Goal: Task Accomplishment & Management: Use online tool/utility

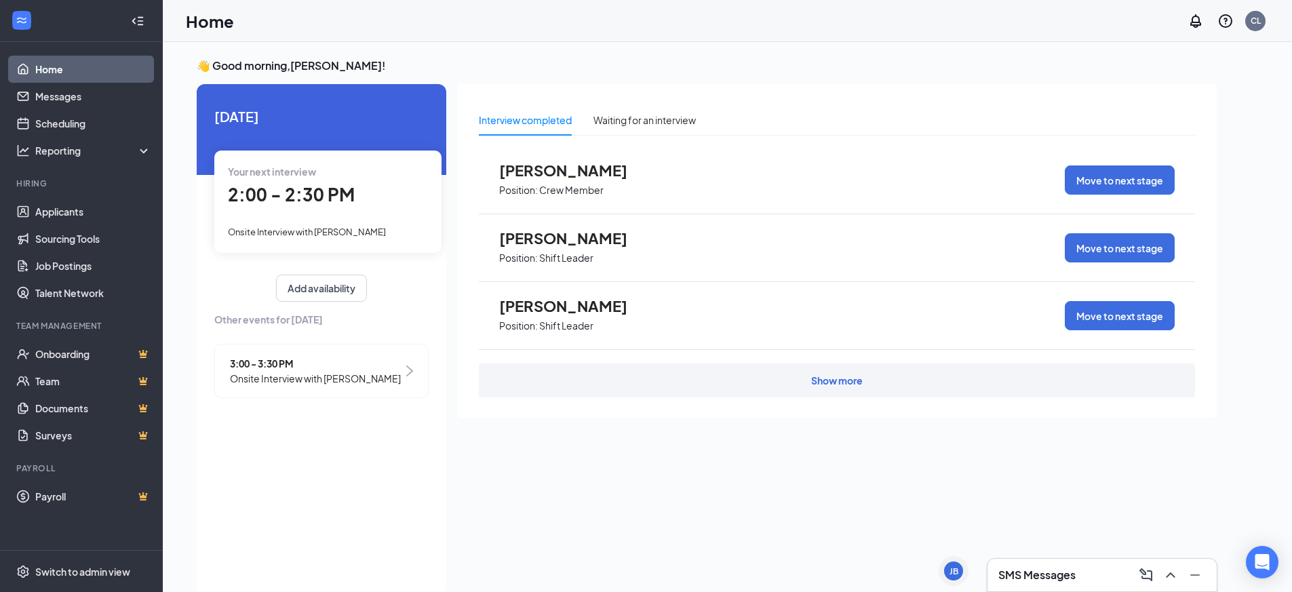
click at [862, 386] on div "Show more" at bounding box center [837, 381] width 52 height 14
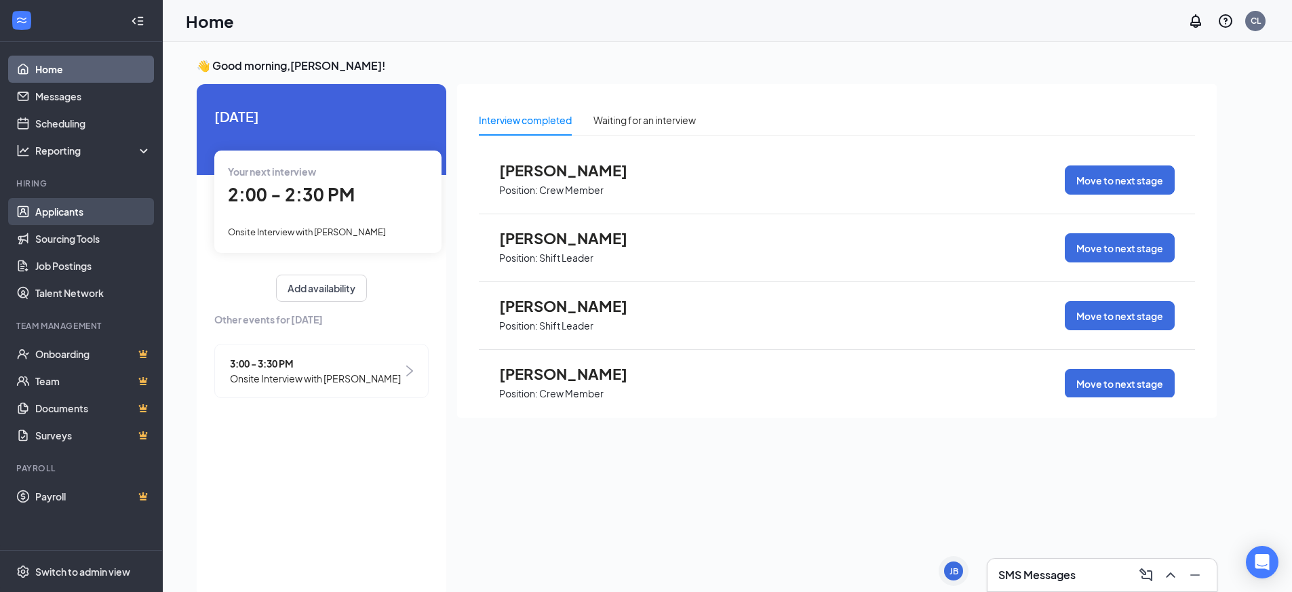
click at [58, 217] on link "Applicants" at bounding box center [93, 211] width 116 height 27
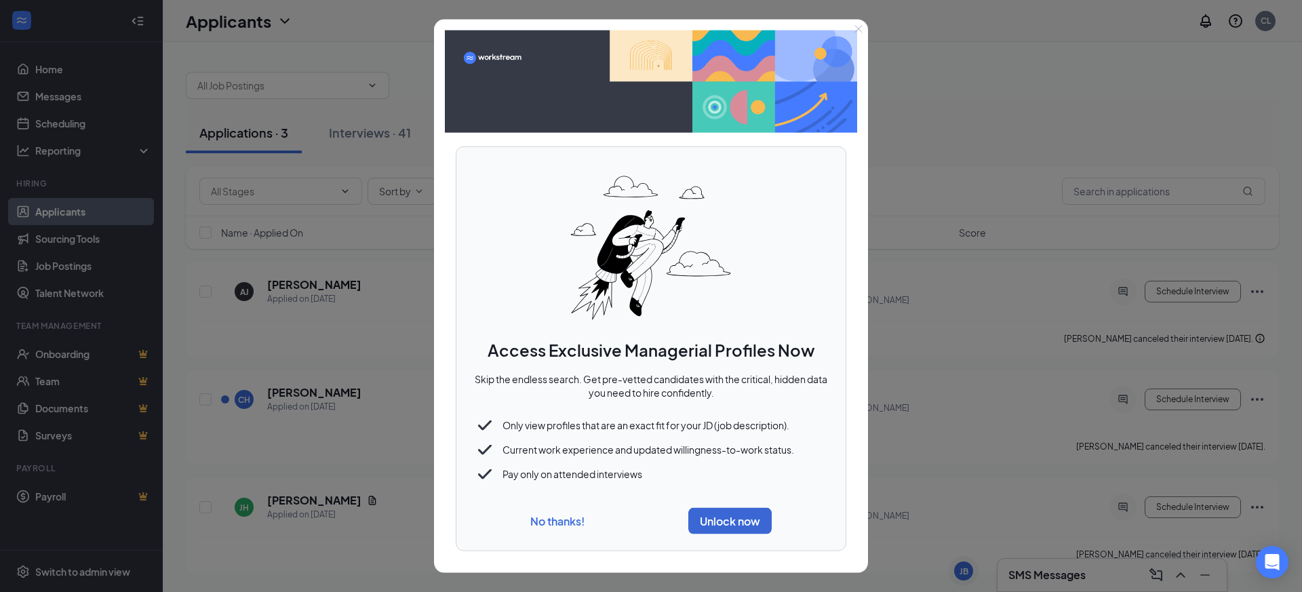
click at [553, 517] on button "No thanks!" at bounding box center [557, 521] width 54 height 14
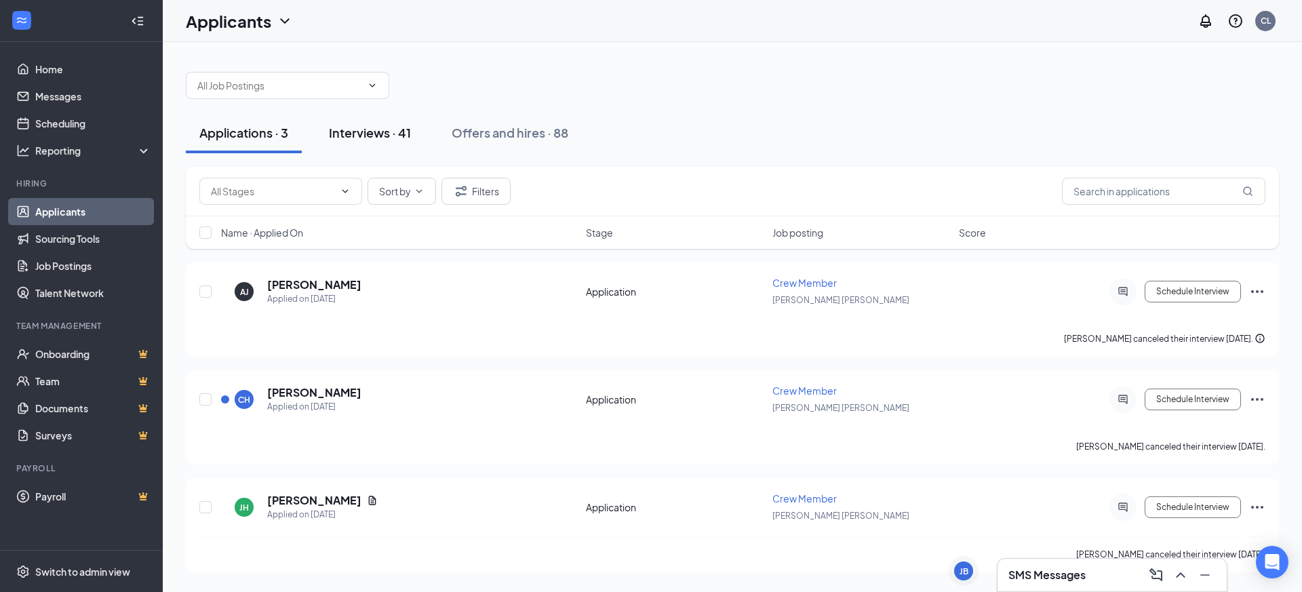
click at [368, 132] on div "Interviews · 41" at bounding box center [370, 132] width 82 height 17
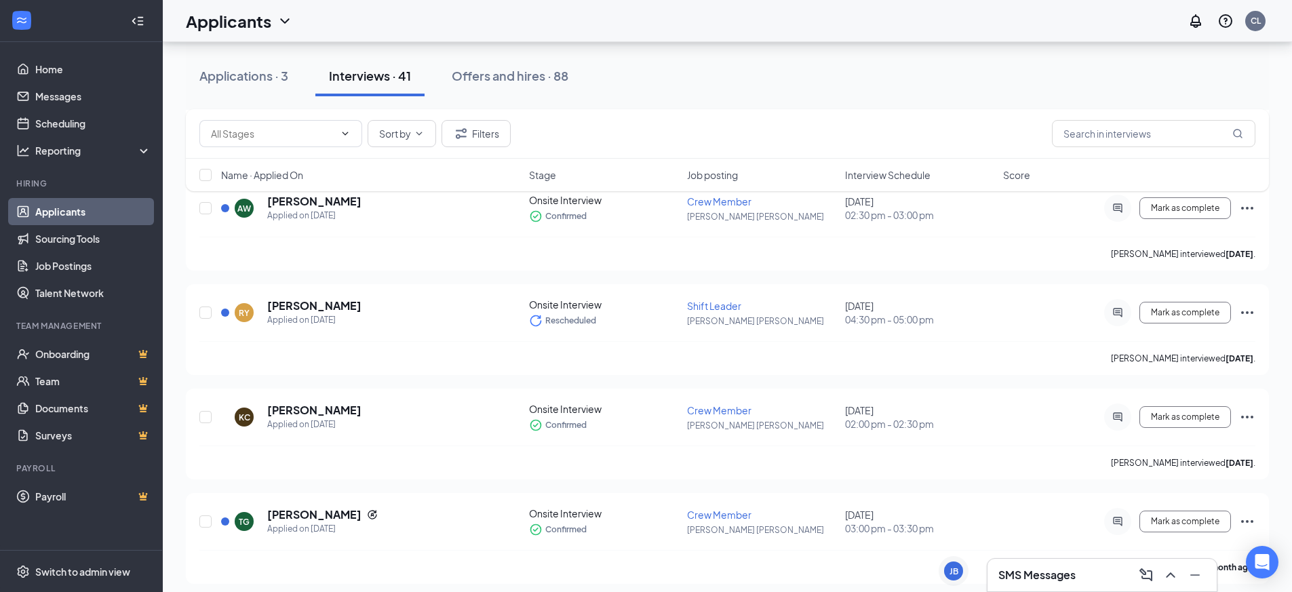
scroll to position [3944, 0]
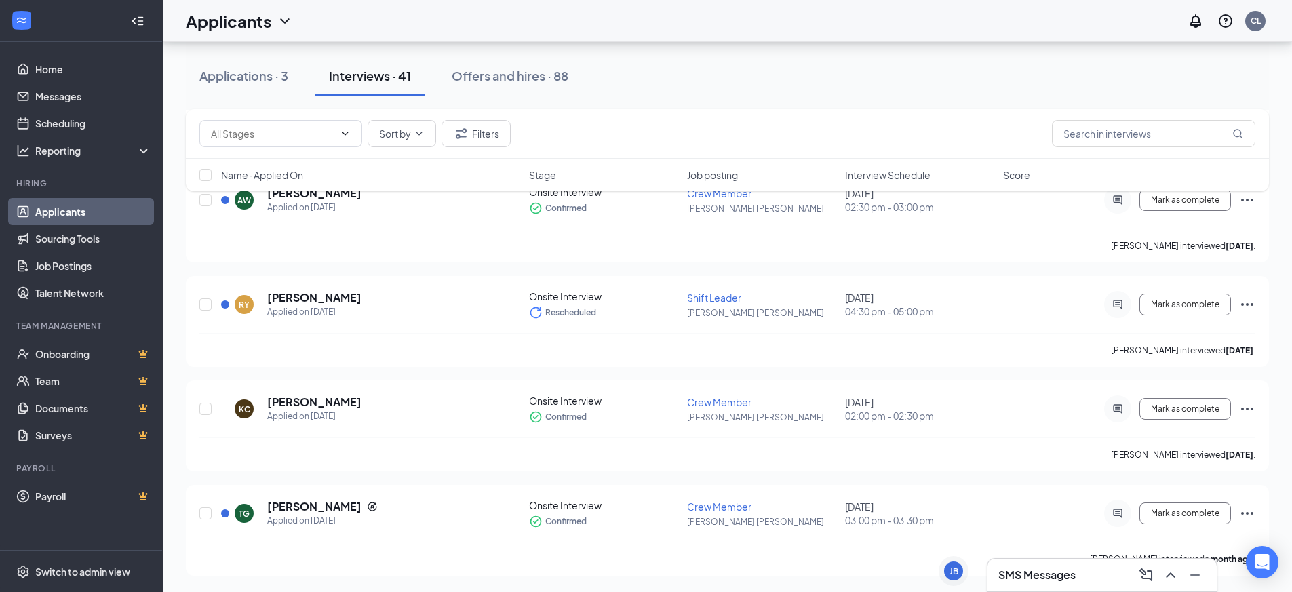
click at [110, 211] on link "Applicants" at bounding box center [93, 211] width 116 height 27
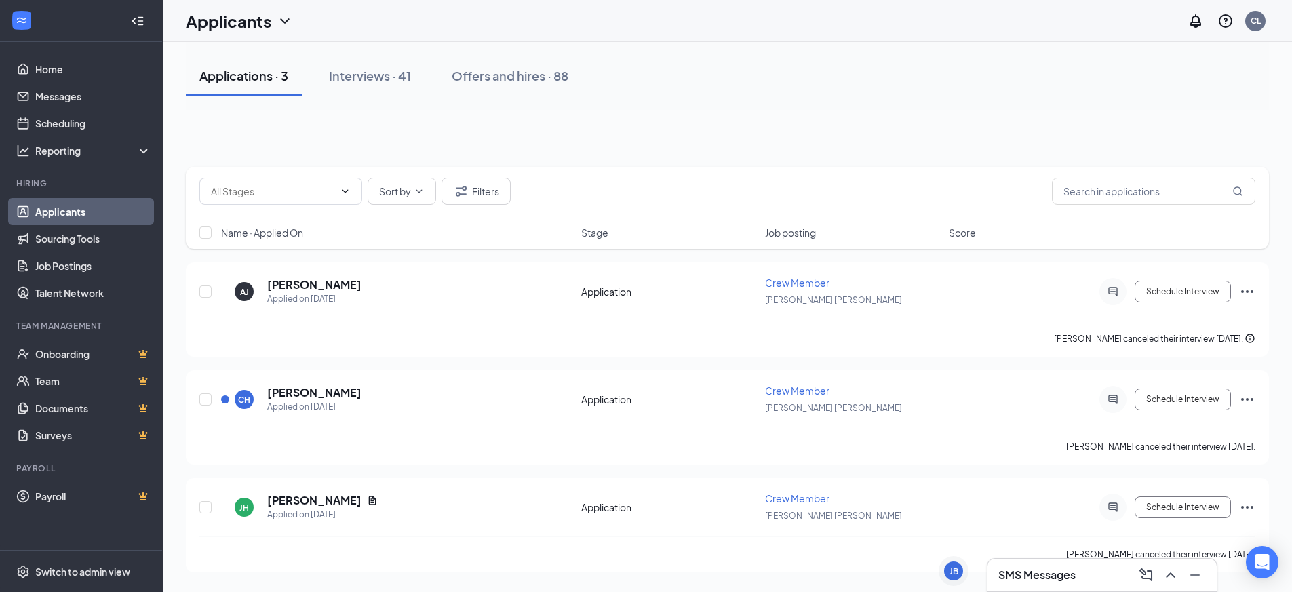
click at [110, 211] on link "Applicants" at bounding box center [93, 211] width 116 height 27
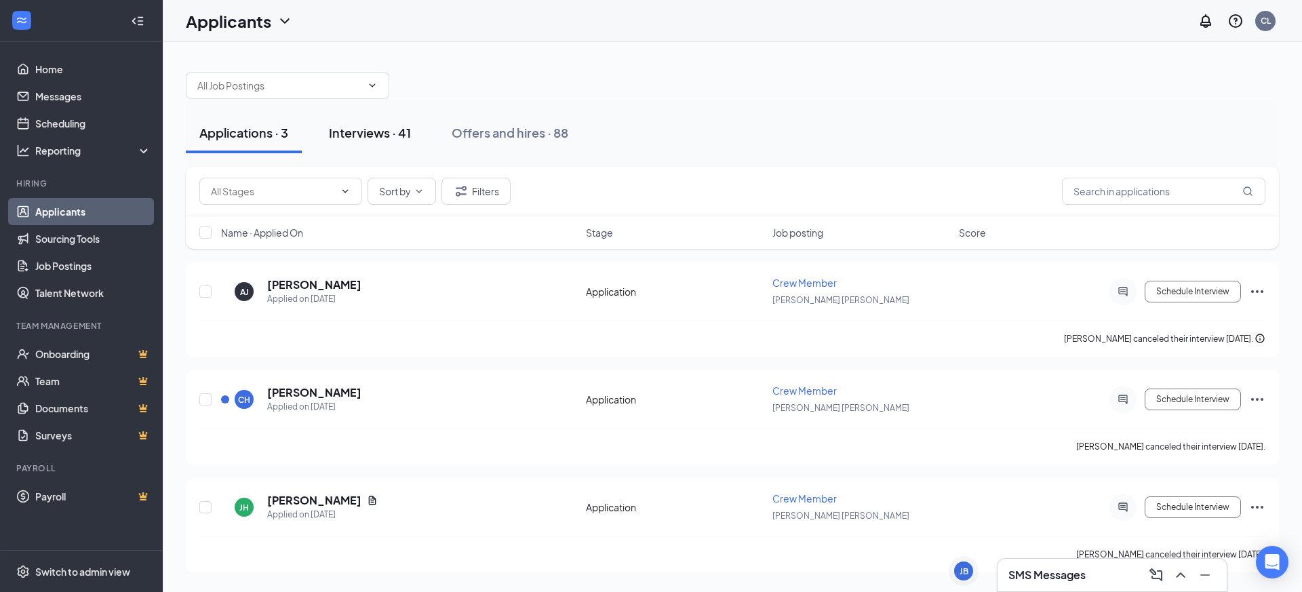
click at [360, 134] on div "Interviews · 41" at bounding box center [370, 132] width 82 height 17
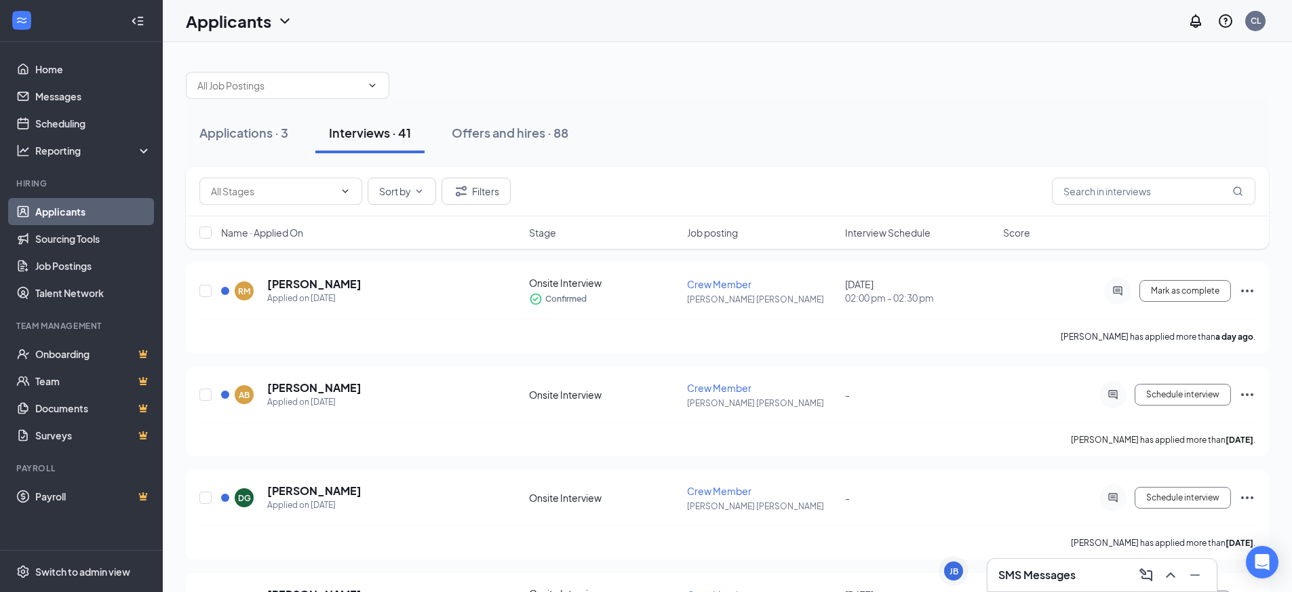
click at [360, 134] on div "Interviews · 41" at bounding box center [370, 132] width 82 height 17
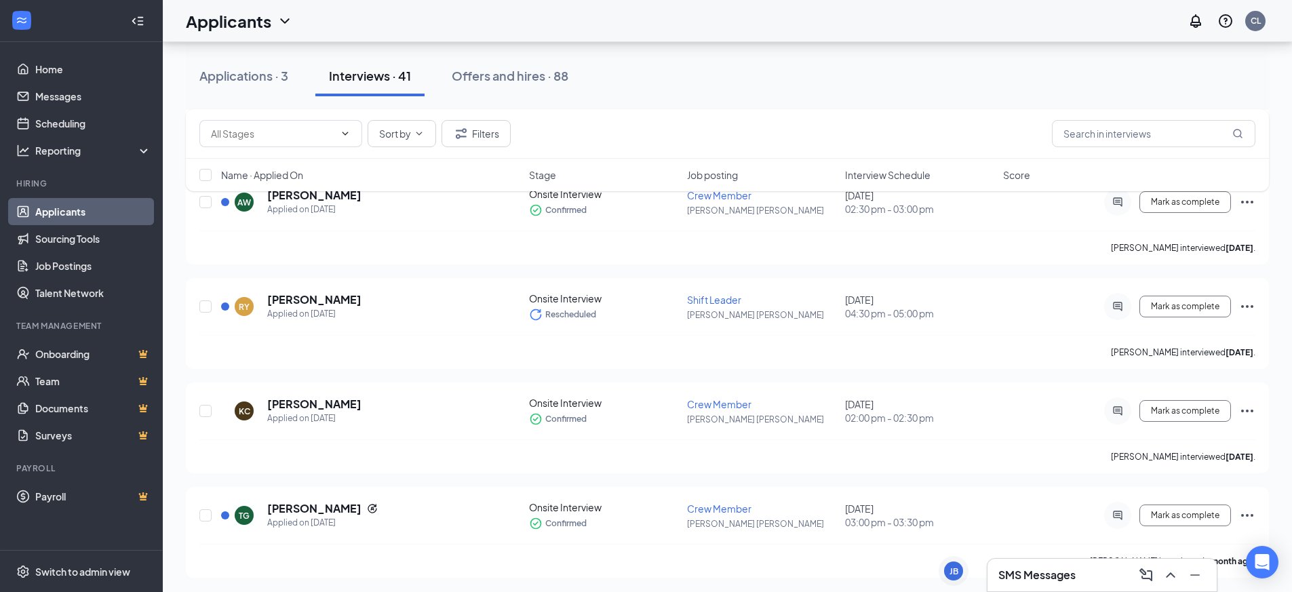
scroll to position [3944, 0]
click at [527, 71] on div "Offers and hires · 88" at bounding box center [510, 75] width 117 height 17
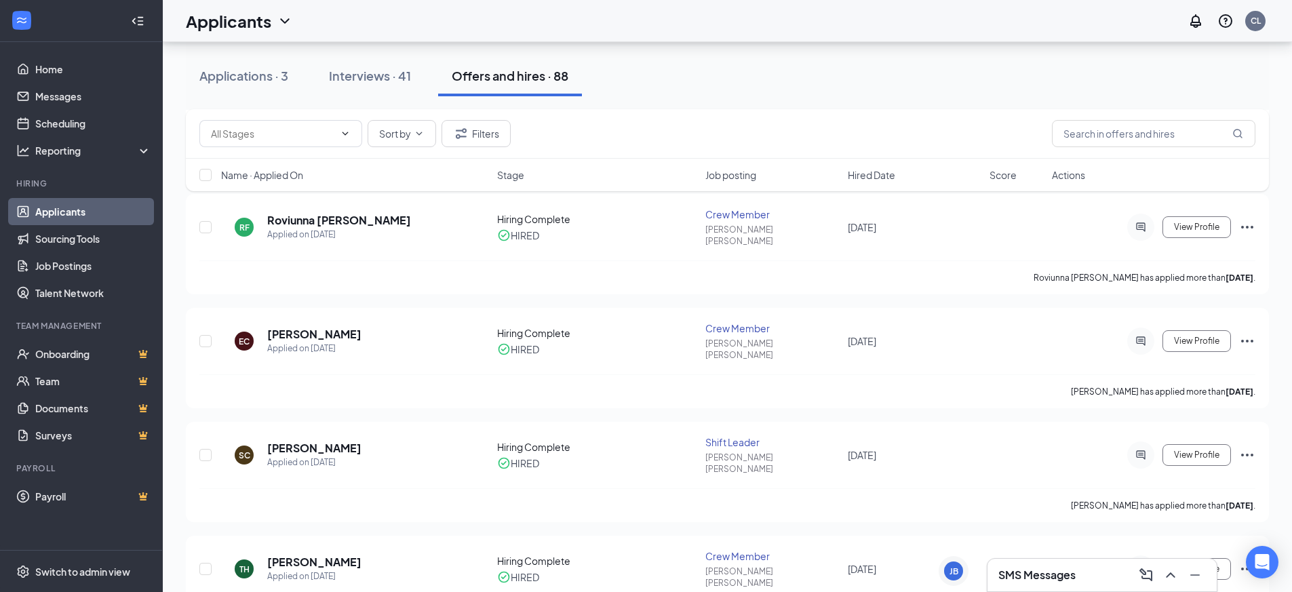
scroll to position [814, 0]
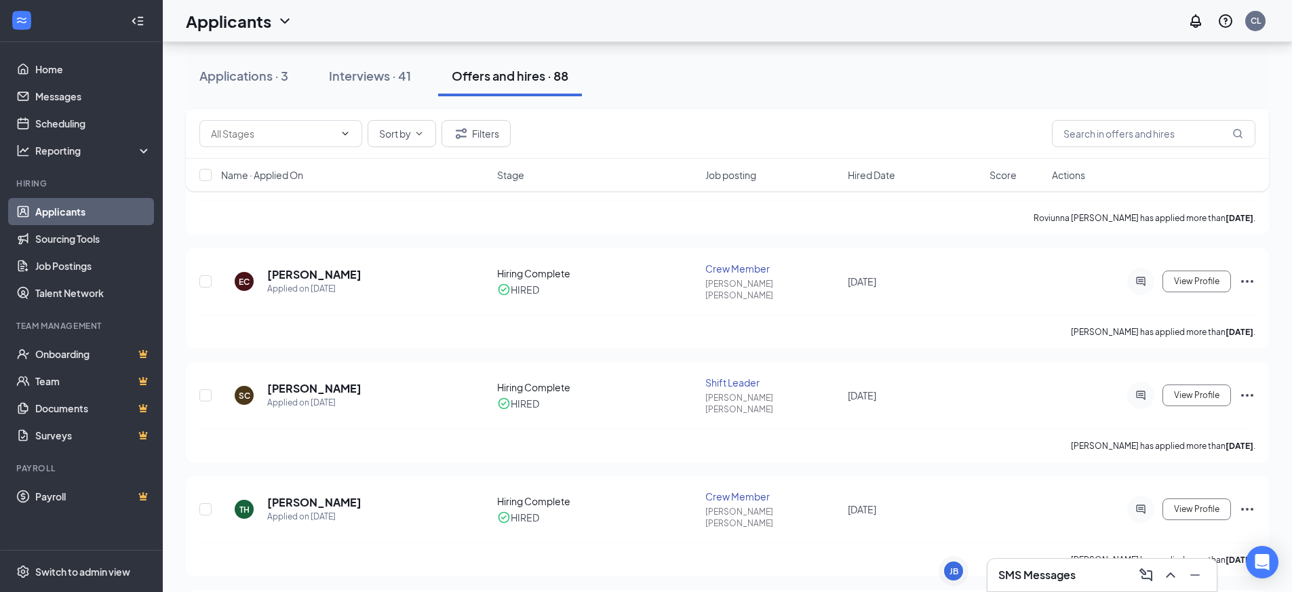
click at [71, 213] on link "Applicants" at bounding box center [93, 211] width 116 height 27
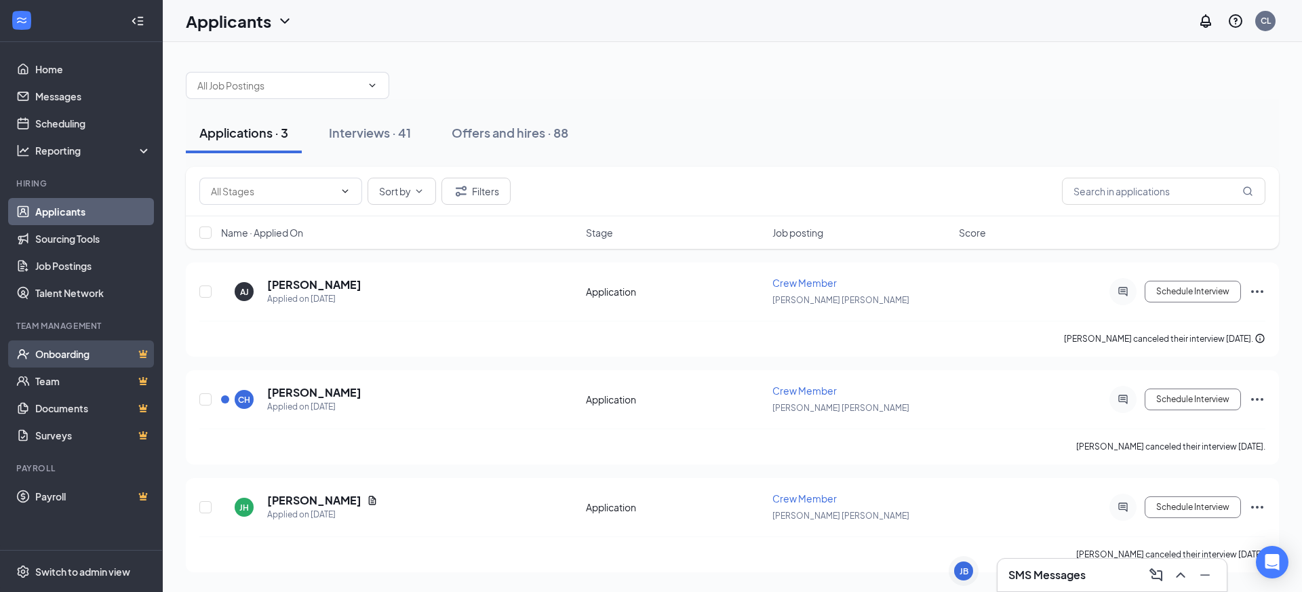
click at [79, 355] on link "Onboarding" at bounding box center [93, 353] width 116 height 27
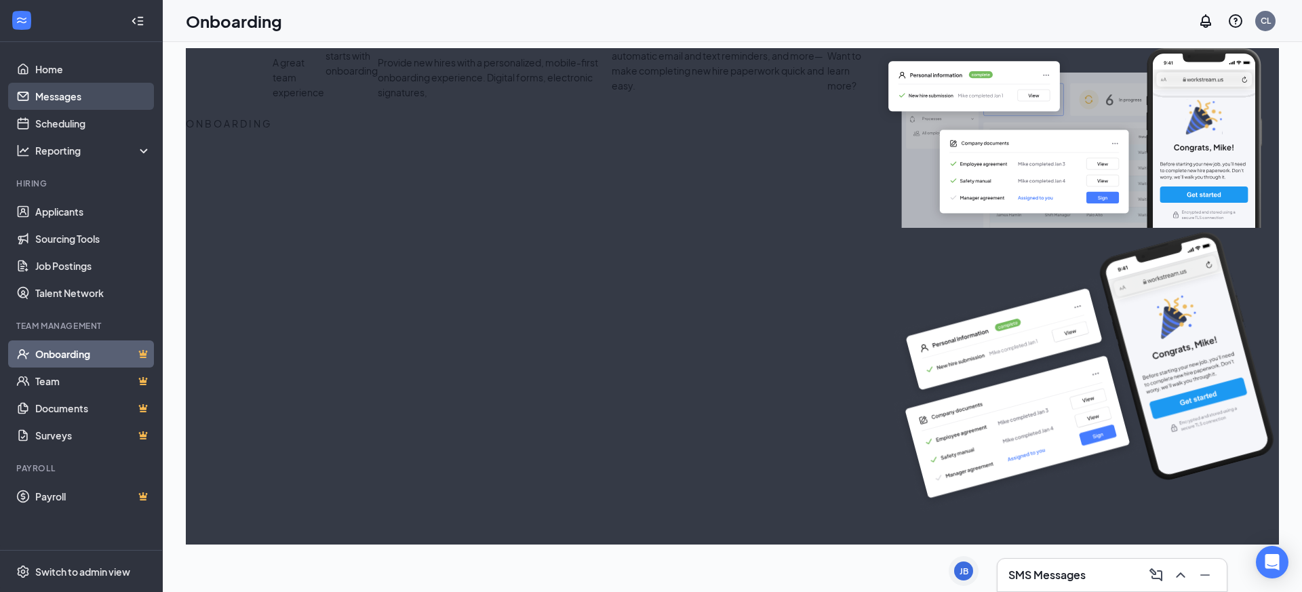
click at [54, 102] on link "Messages" at bounding box center [93, 96] width 116 height 27
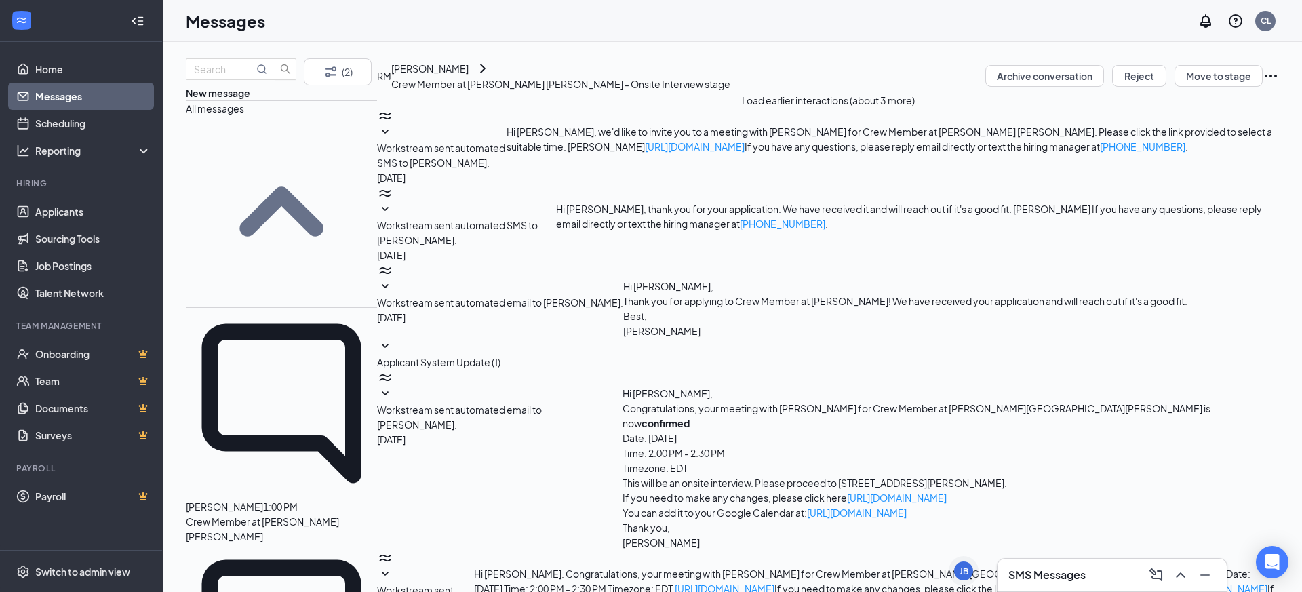
scroll to position [229, 0]
click at [1263, 84] on icon "Ellipses" at bounding box center [1271, 76] width 16 height 16
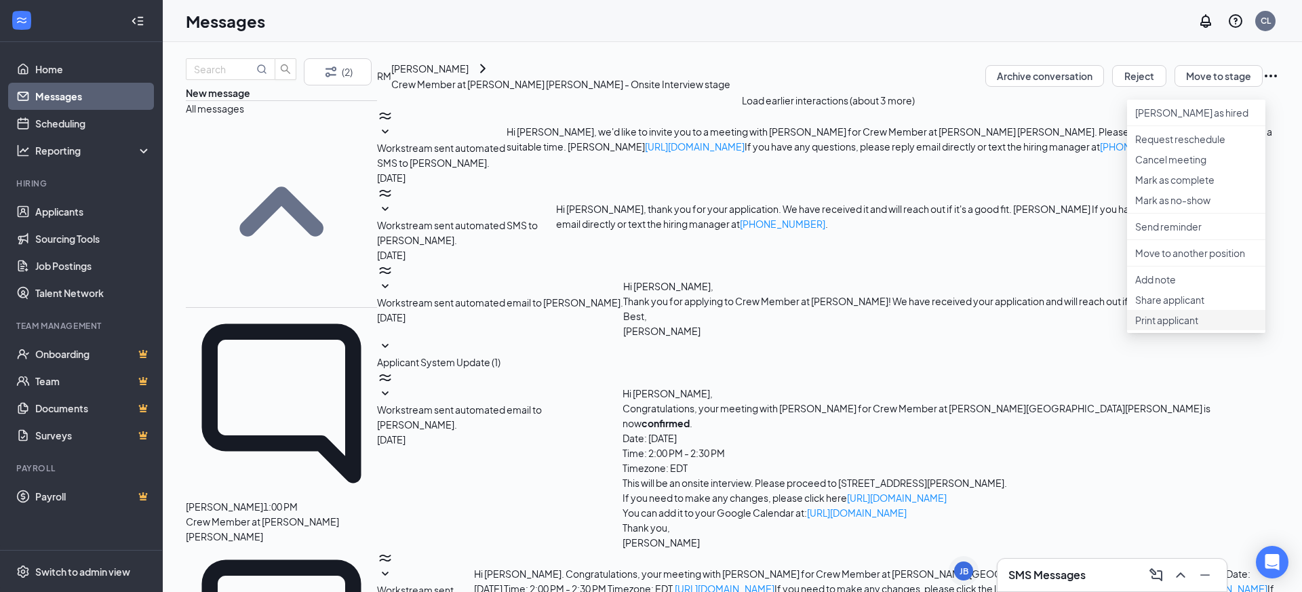
click at [1197, 327] on p "Print applicant" at bounding box center [1196, 320] width 122 height 14
